Goal: Navigation & Orientation: Find specific page/section

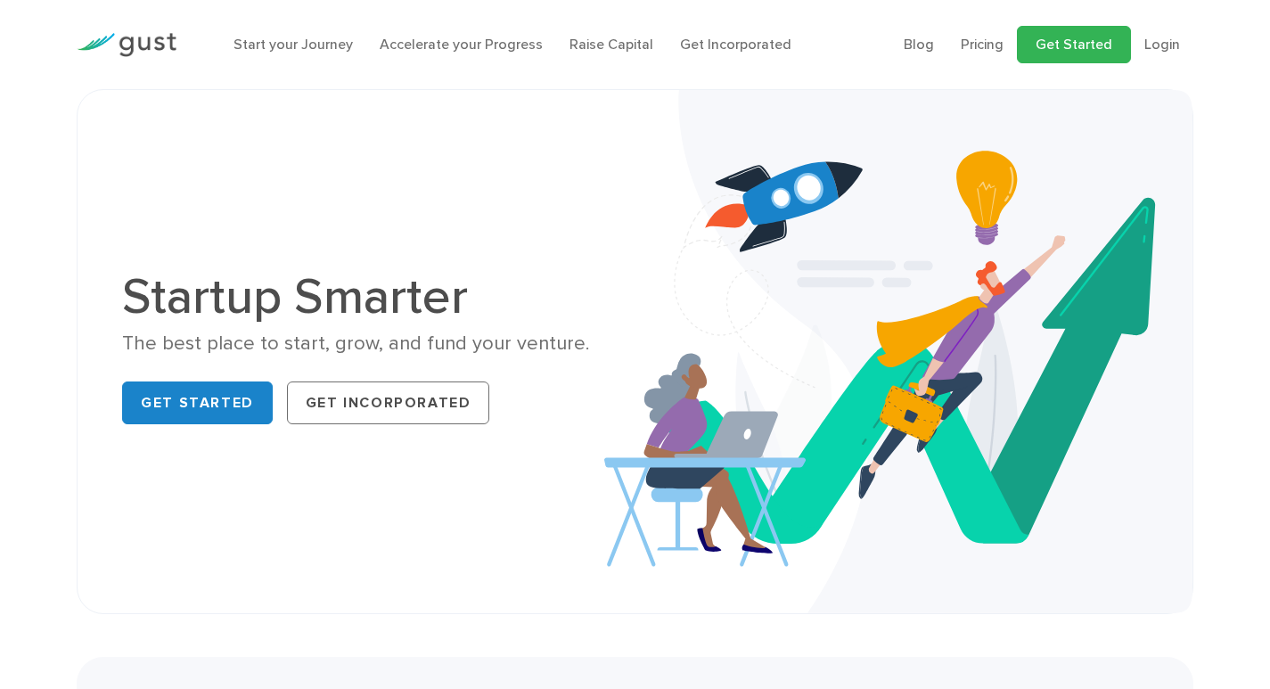
click at [1076, 44] on link "Get Started" at bounding box center [1074, 44] width 114 height 37
click at [289, 52] on link "Start your Journey" at bounding box center [293, 44] width 119 height 17
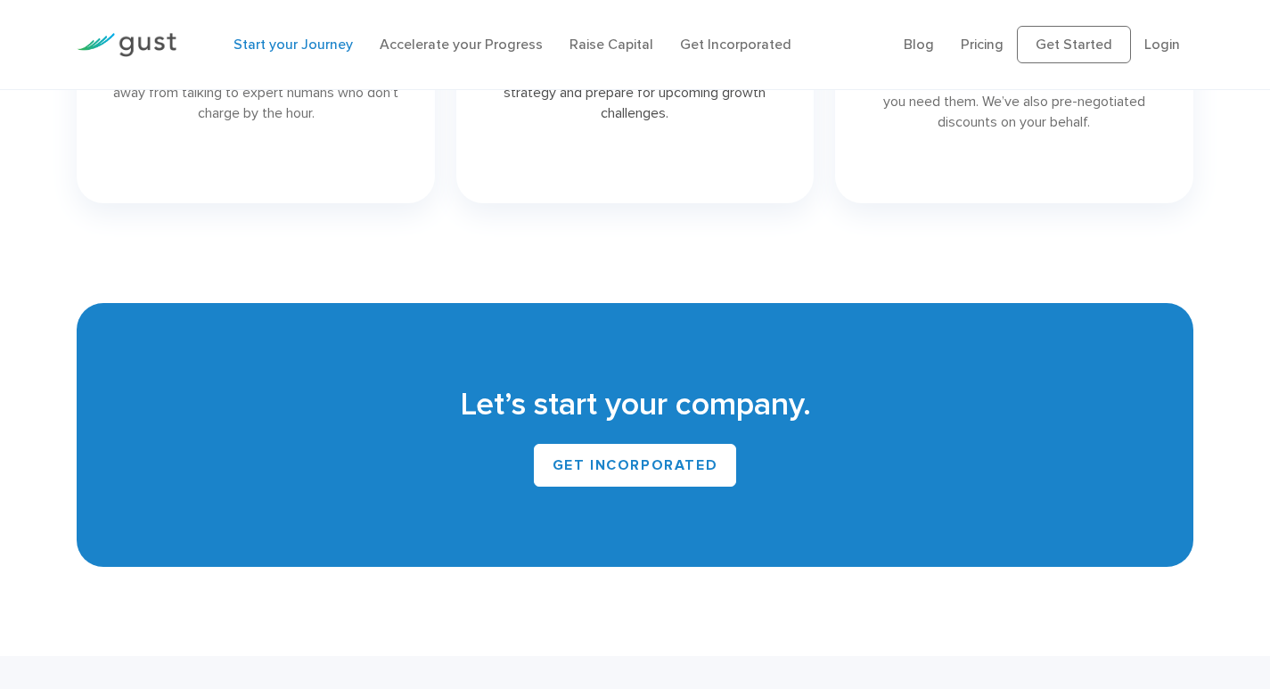
scroll to position [2897, 0]
